Goal: Task Accomplishment & Management: Use online tool/utility

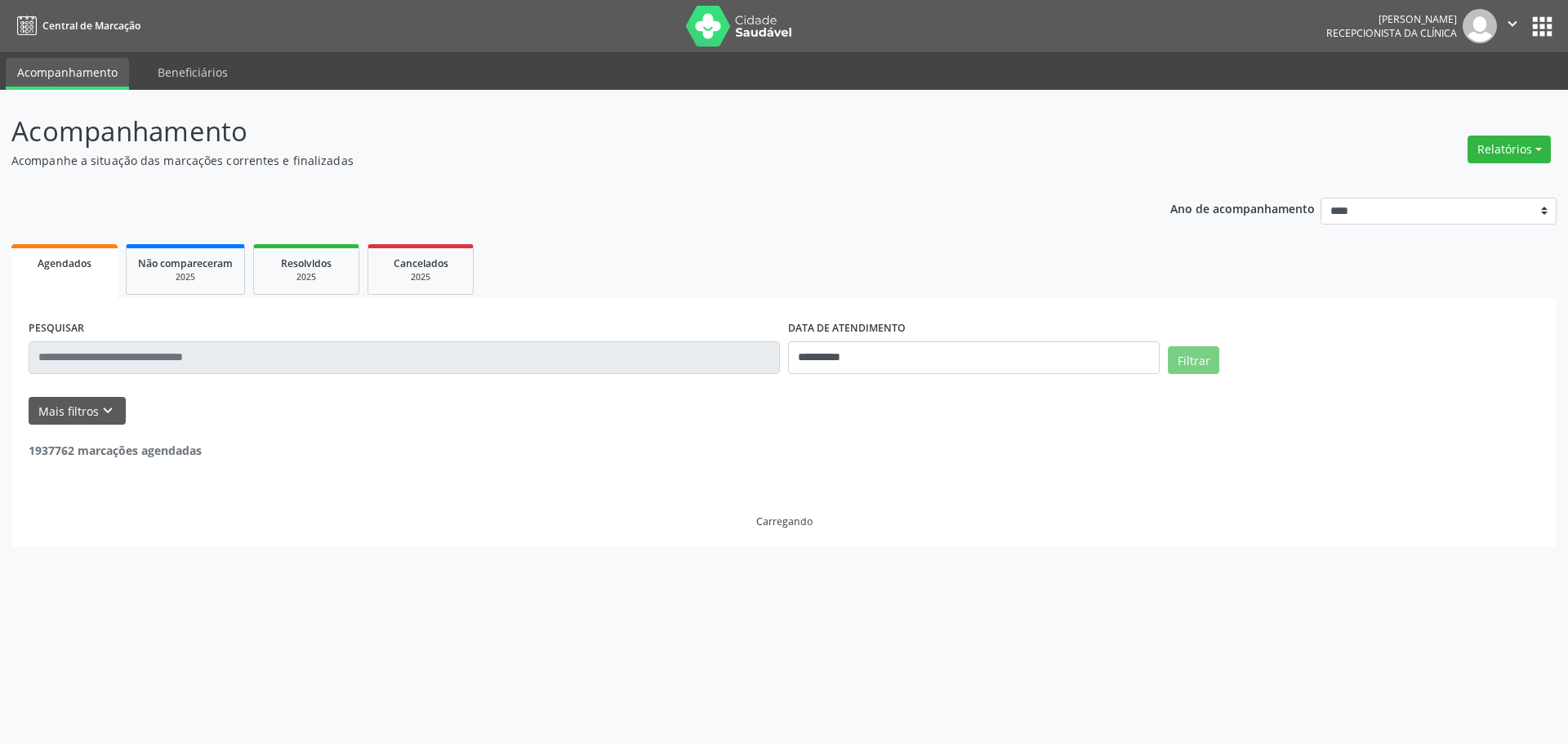
click at [1539, 155] on button "Relatórios" at bounding box center [1508, 149] width 84 height 28
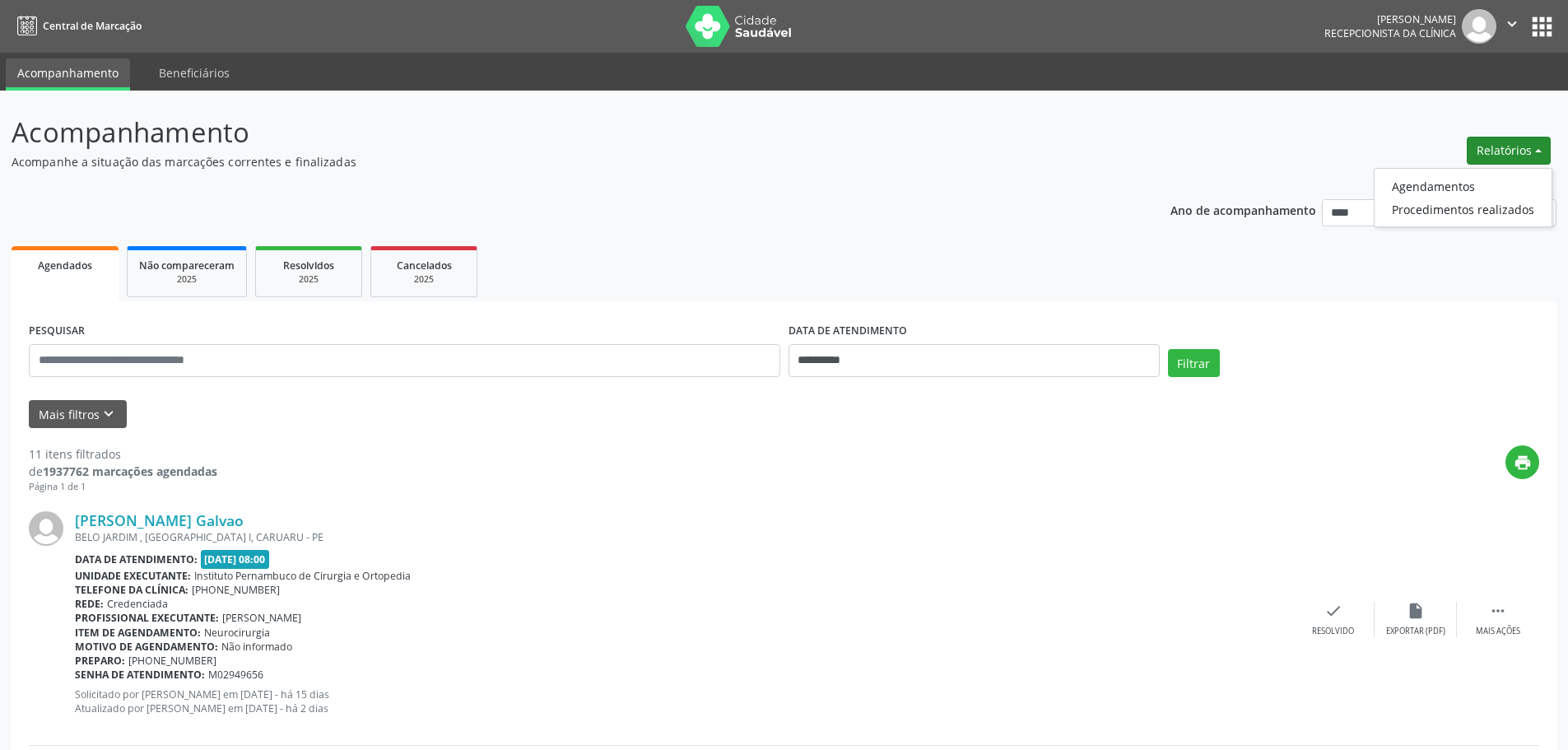
click at [1494, 169] on ul "Agendamentos Procedimentos realizados" at bounding box center [1462, 196] width 179 height 59
click at [1452, 184] on link "Agendamentos" at bounding box center [1462, 186] width 177 height 23
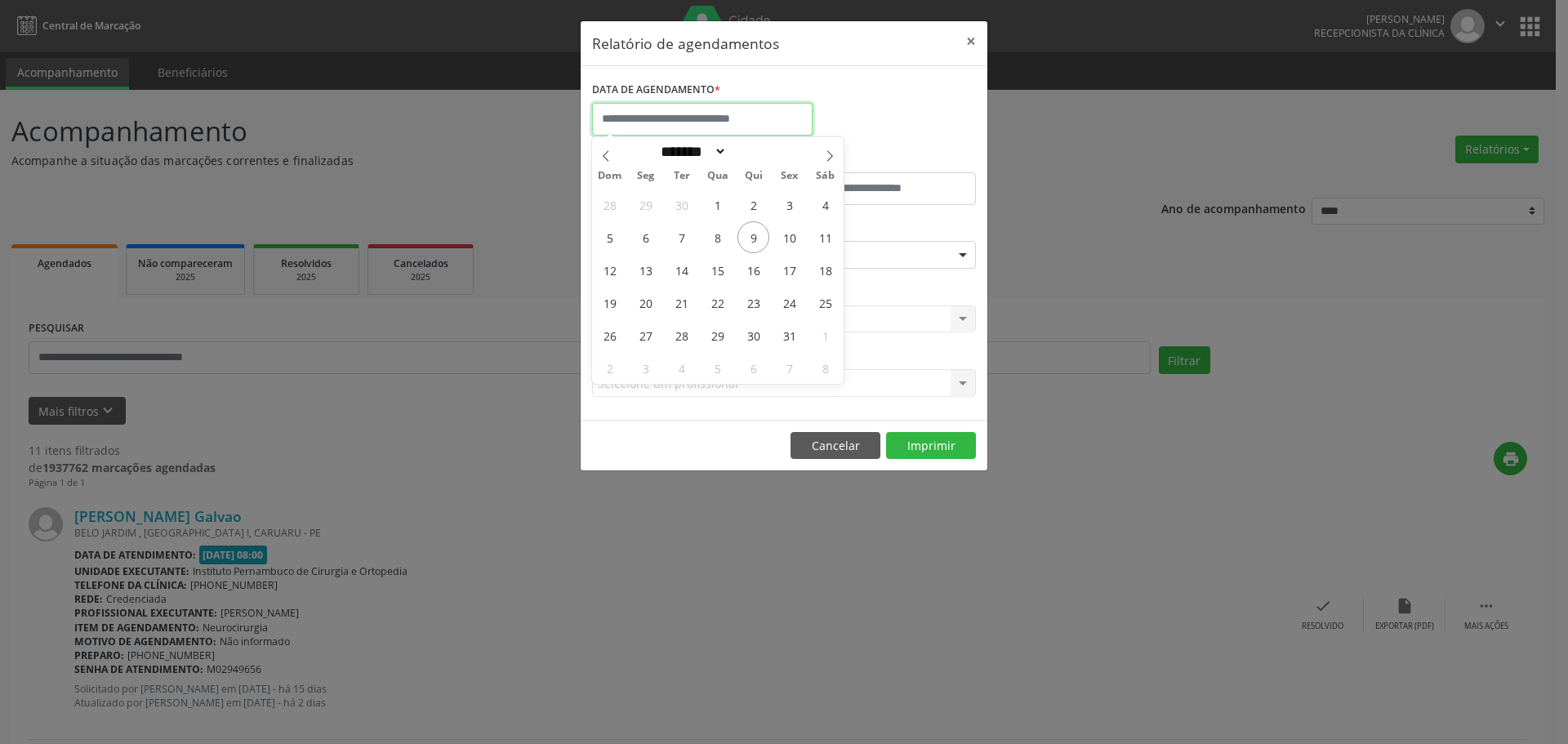
click at [740, 112] on input "text" at bounding box center [703, 119] width 221 height 33
click at [752, 243] on span "9" at bounding box center [753, 236] width 32 height 32
type input "**********"
click at [752, 243] on span "9" at bounding box center [753, 236] width 32 height 32
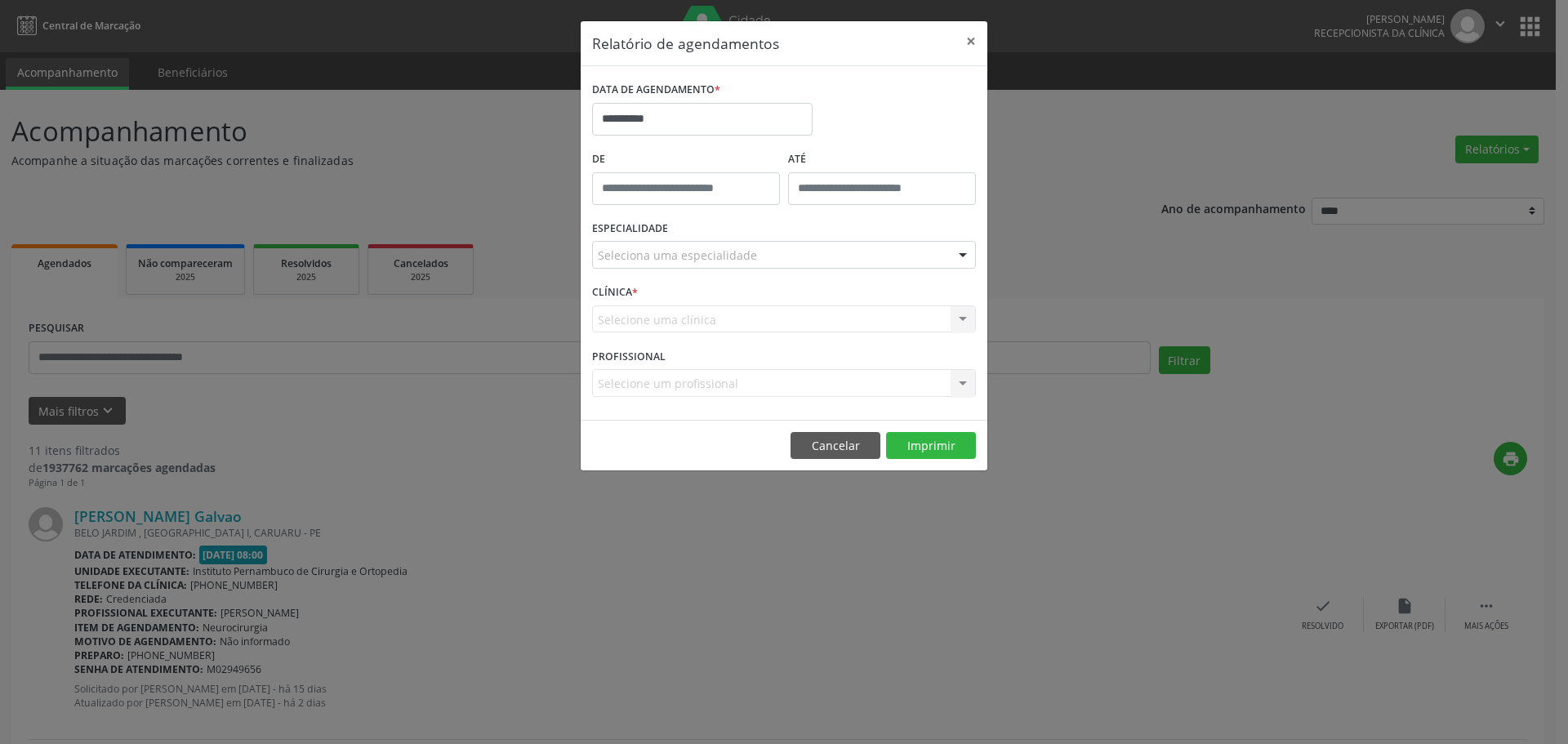
drag, startPoint x: 738, startPoint y: 255, endPoint x: 745, endPoint y: 265, distance: 12.2
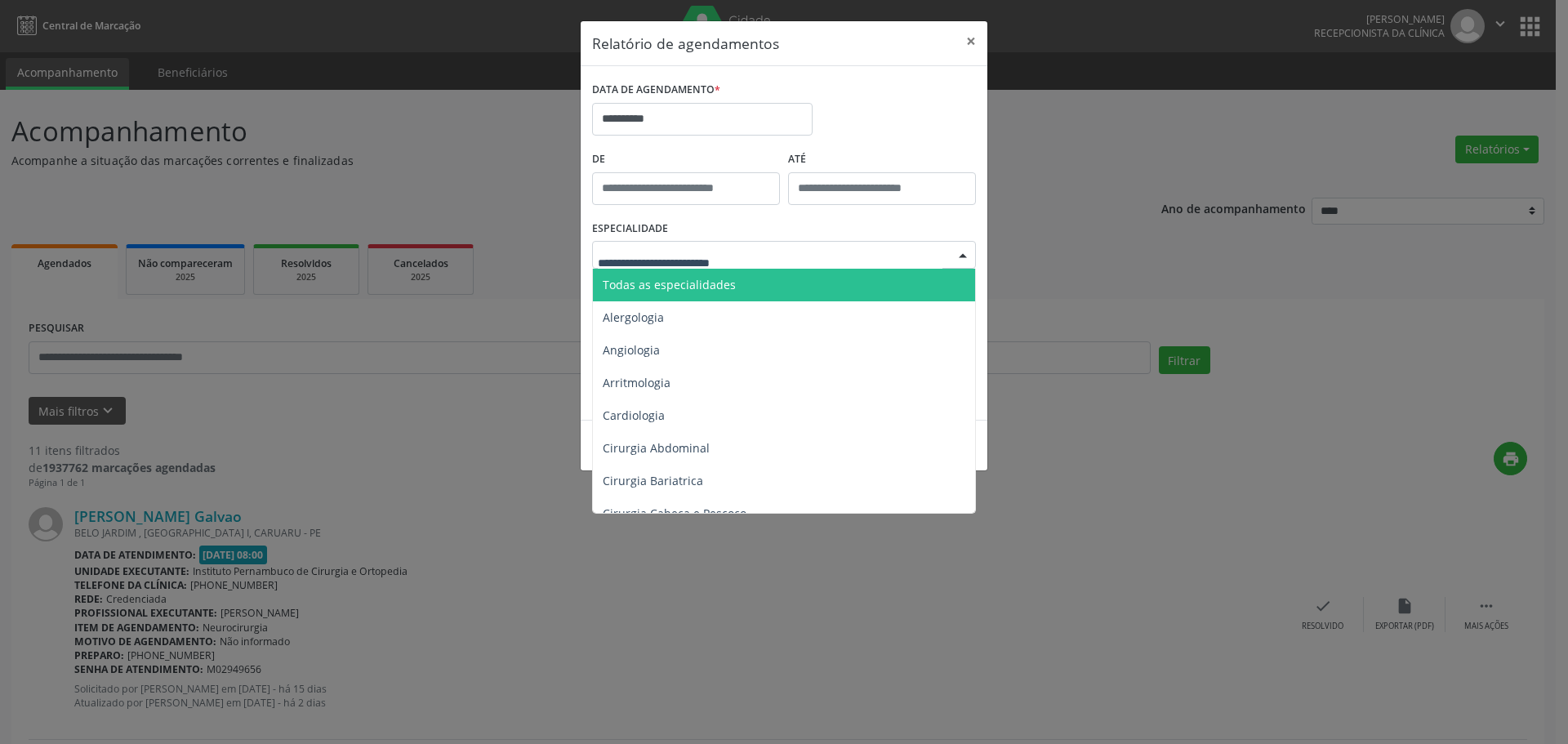
click at [739, 276] on span "Todas as especialidades" at bounding box center [784, 285] width 385 height 33
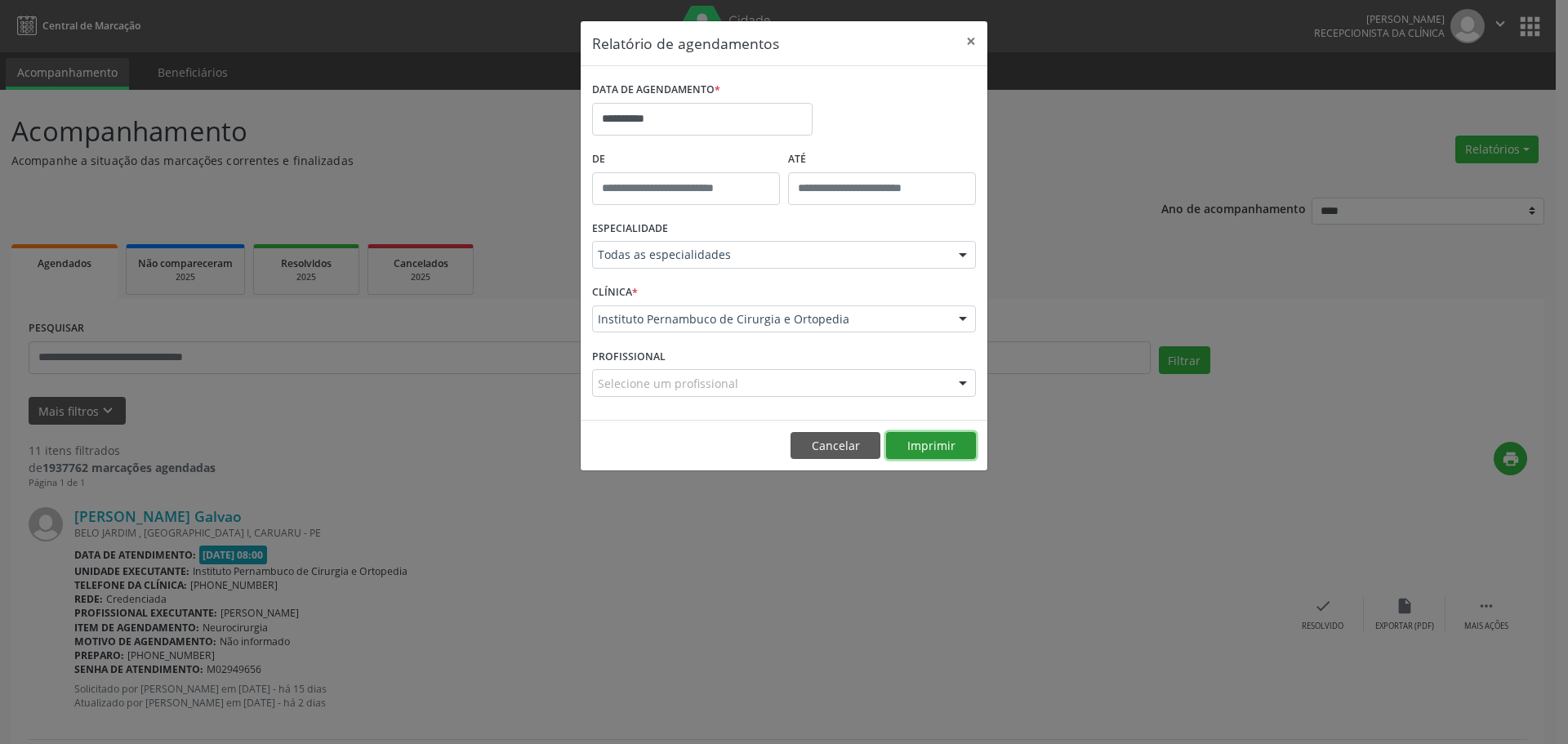
click at [917, 445] on button "Imprimir" at bounding box center [931, 445] width 90 height 28
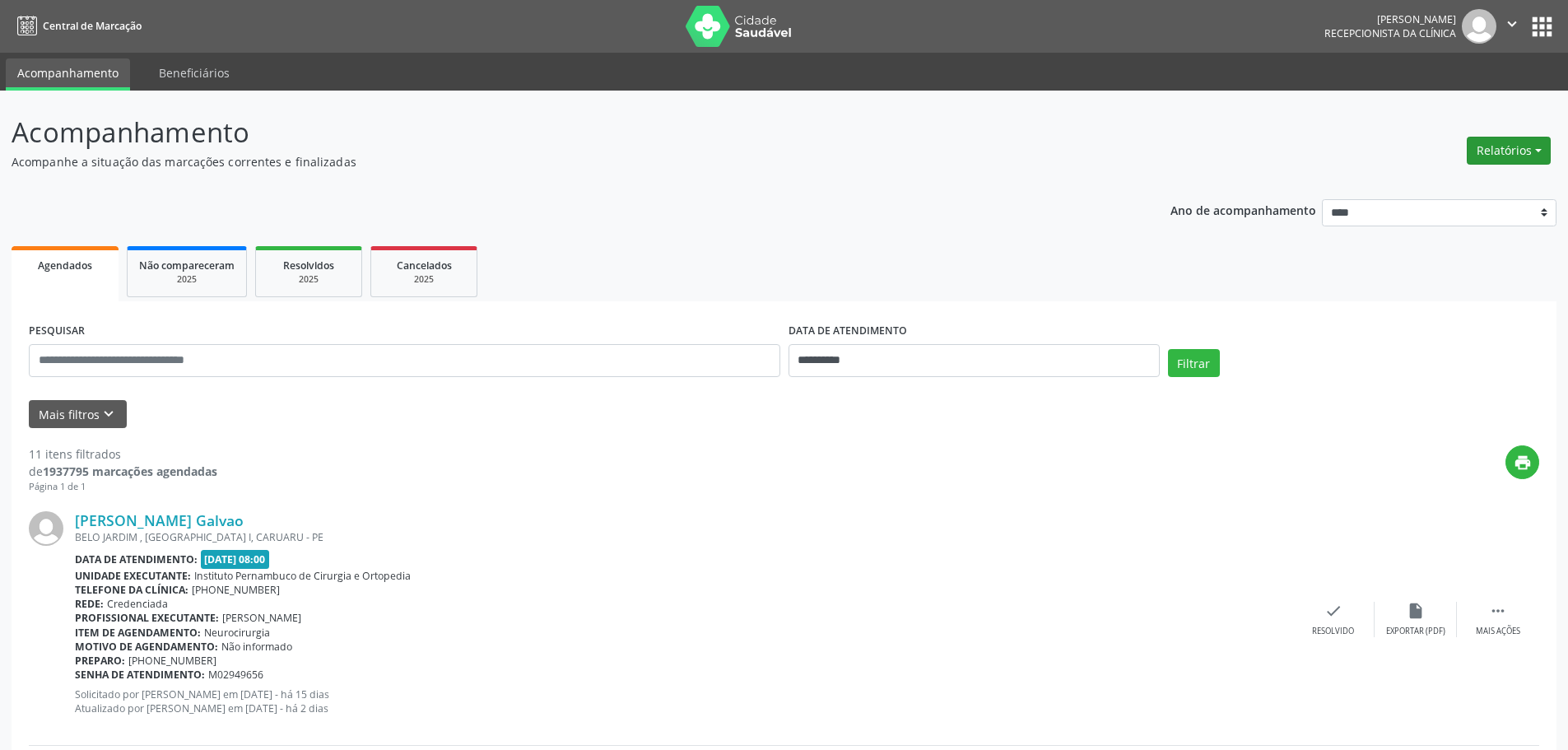
click at [1496, 157] on button "Relatórios" at bounding box center [1509, 150] width 84 height 28
click at [1469, 179] on link "Agendamentos" at bounding box center [1462, 186] width 177 height 23
select select "*"
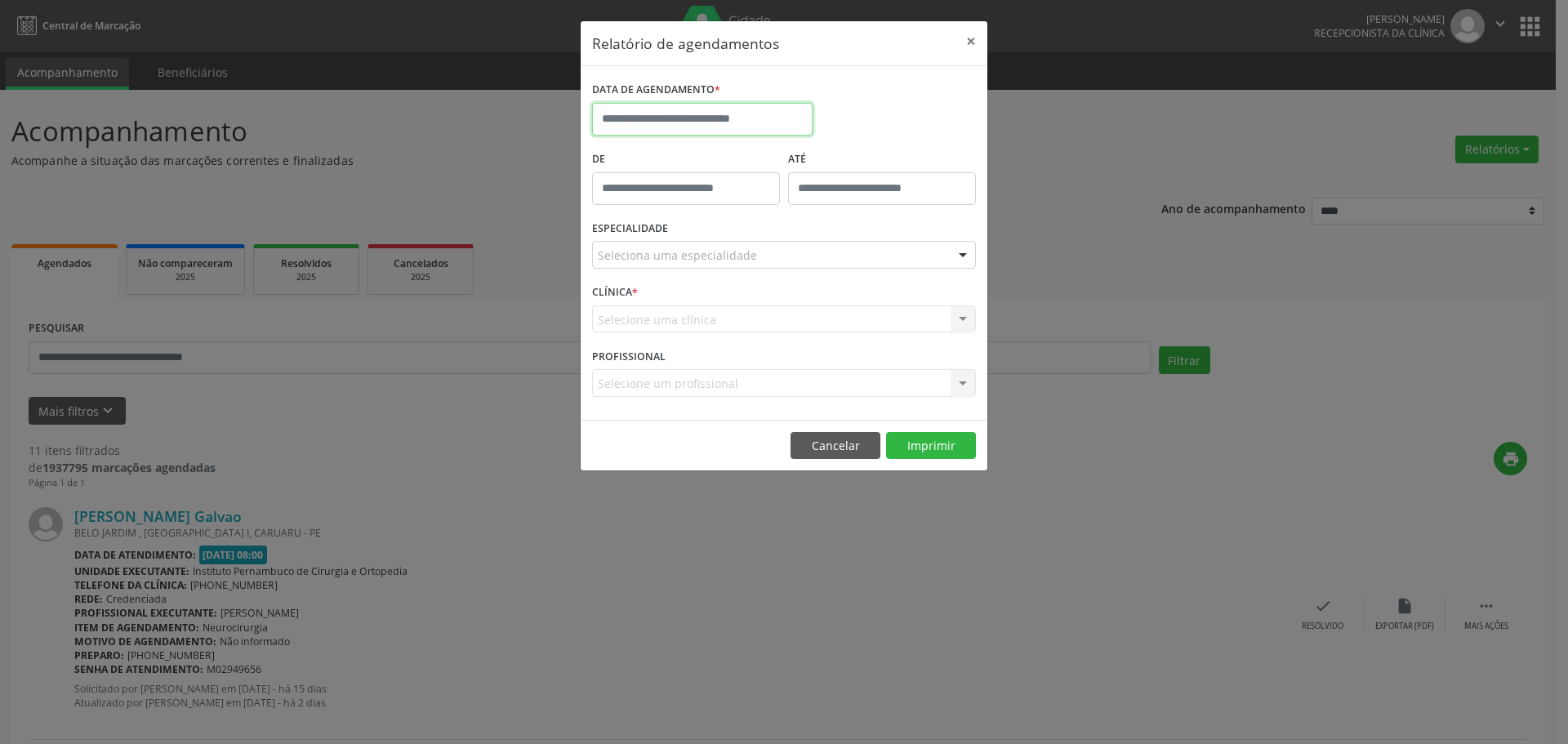
click at [707, 134] on body "**********" at bounding box center [784, 372] width 1568 height 744
click at [753, 238] on span "9" at bounding box center [753, 236] width 32 height 32
type input "**********"
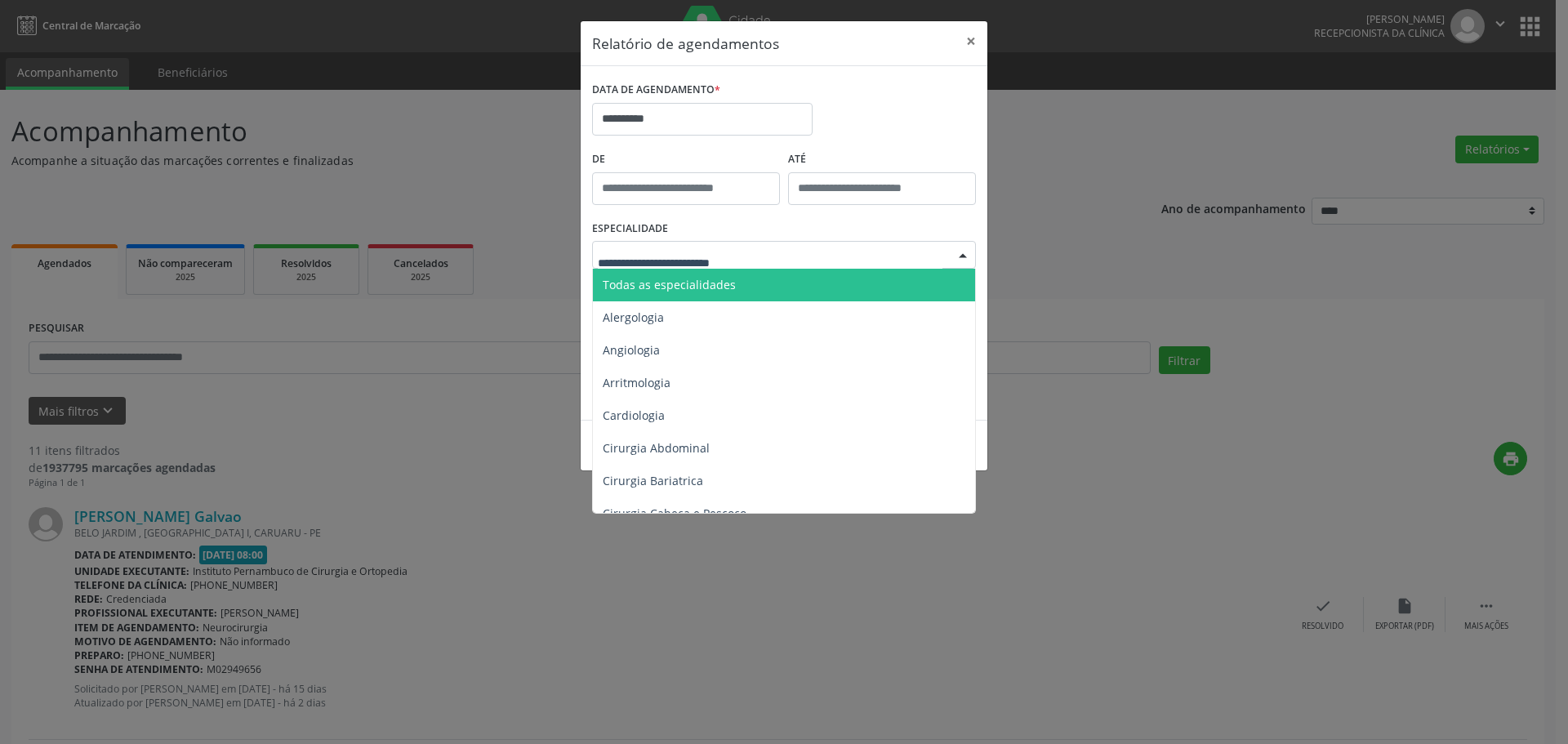
click at [727, 276] on span "Todas as especialidades" at bounding box center [669, 284] width 133 height 15
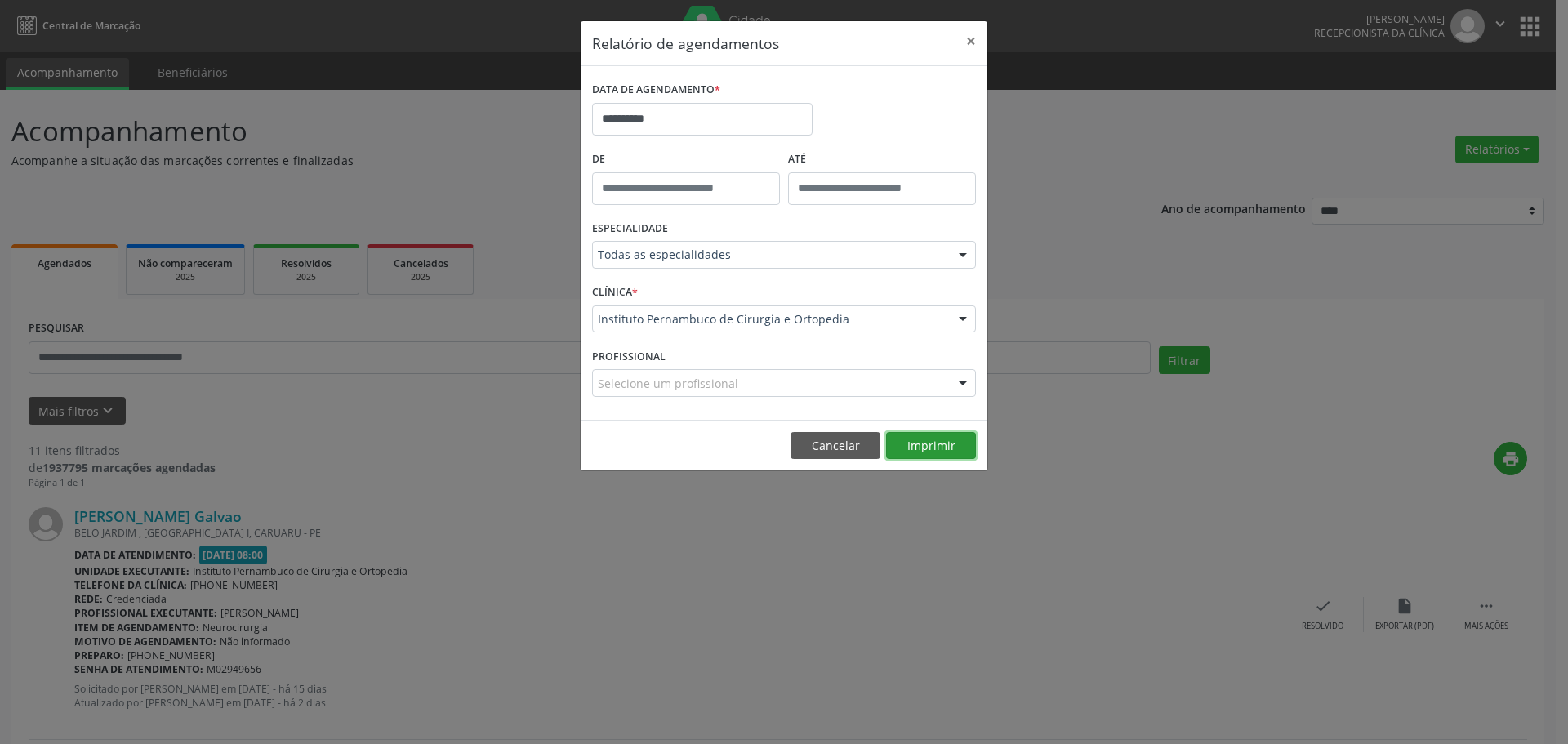
click at [923, 446] on button "Imprimir" at bounding box center [931, 445] width 90 height 28
